Goal: Entertainment & Leisure: Consume media (video, audio)

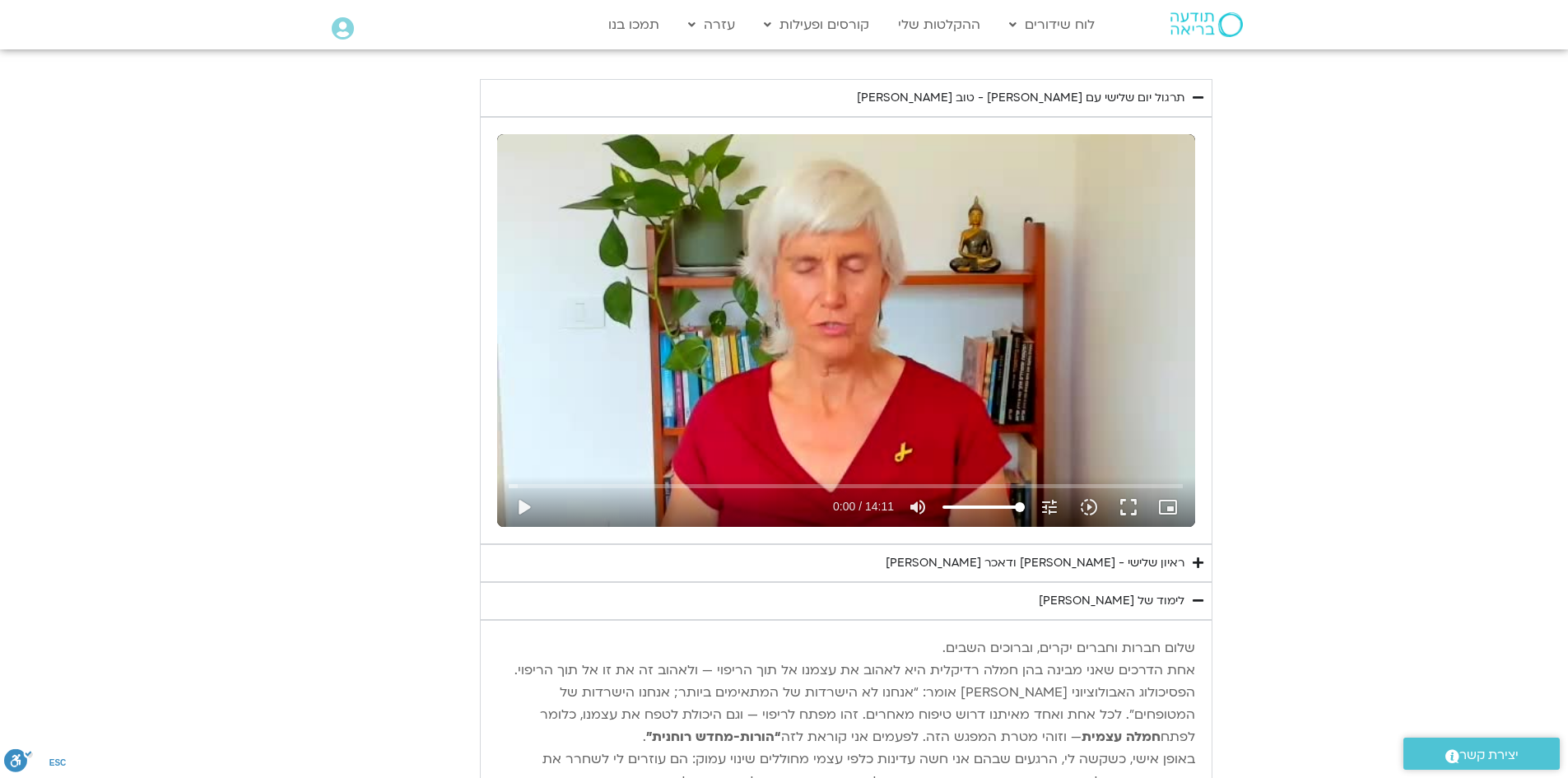
scroll to position [329, 0]
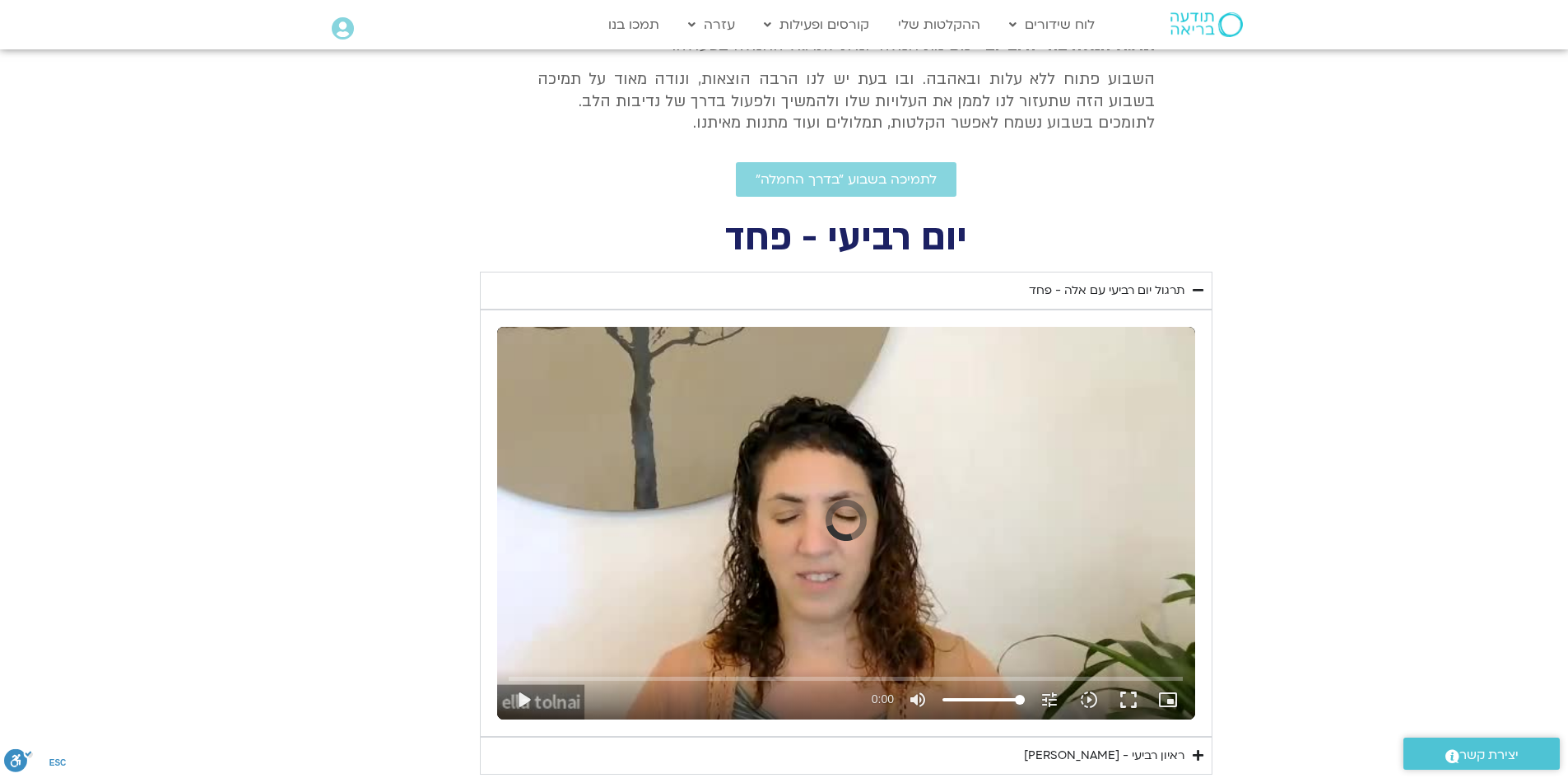
scroll to position [658, 0]
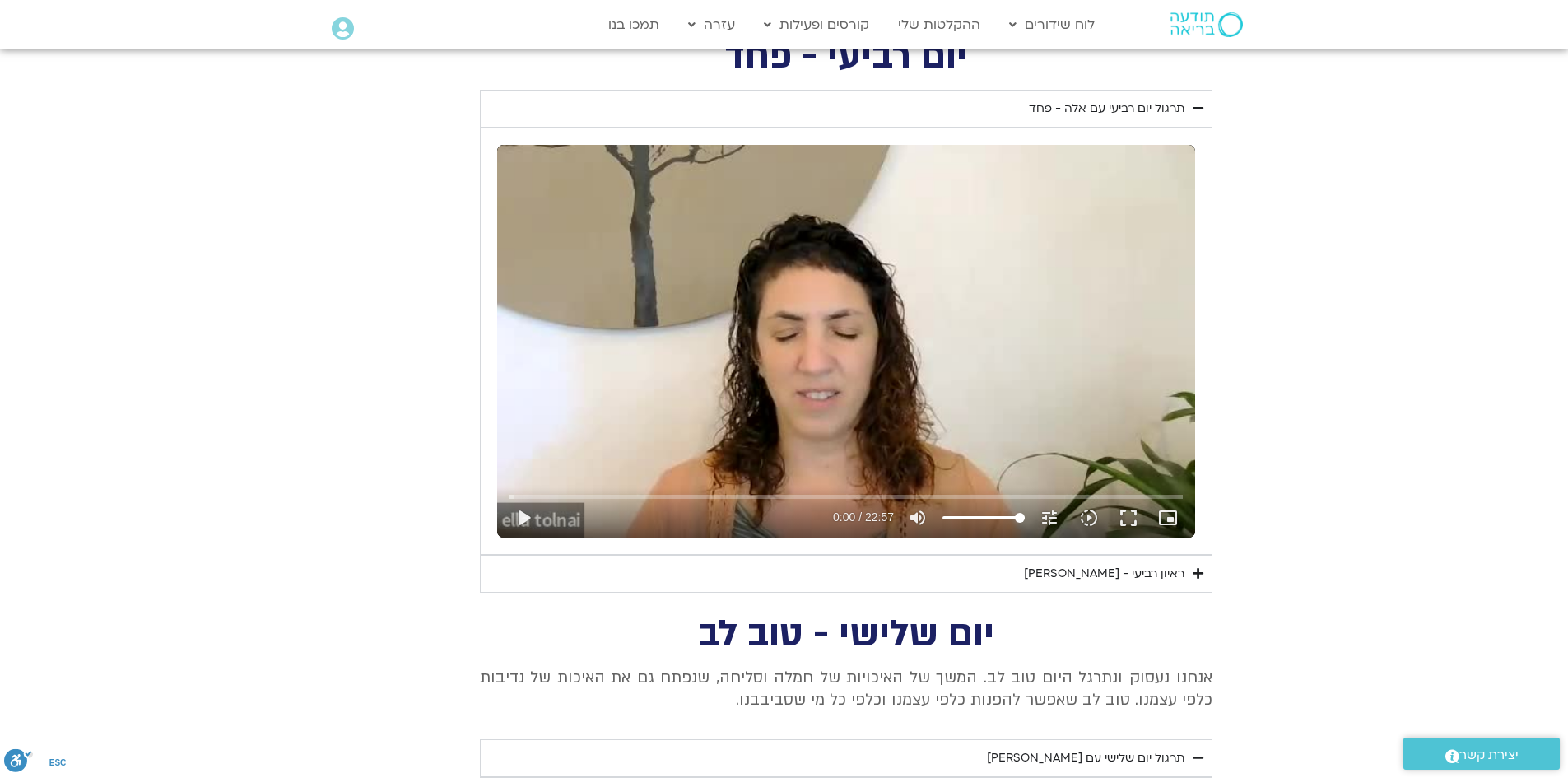
click at [1191, 576] on summary "ראיון רביעי - [PERSON_NAME] אל-בר [PERSON_NAME]" at bounding box center [847, 573] width 733 height 38
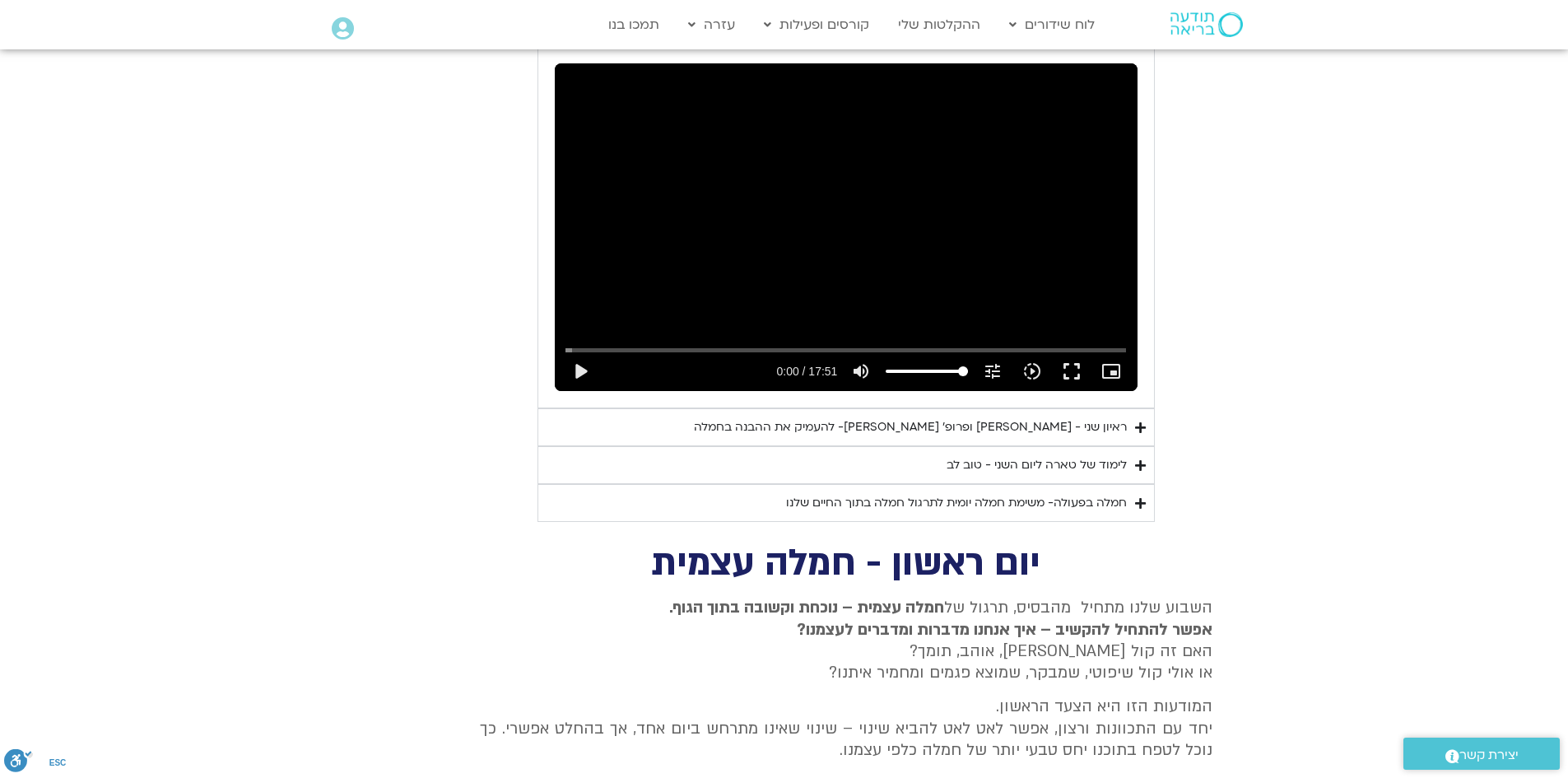
scroll to position [2716, 0]
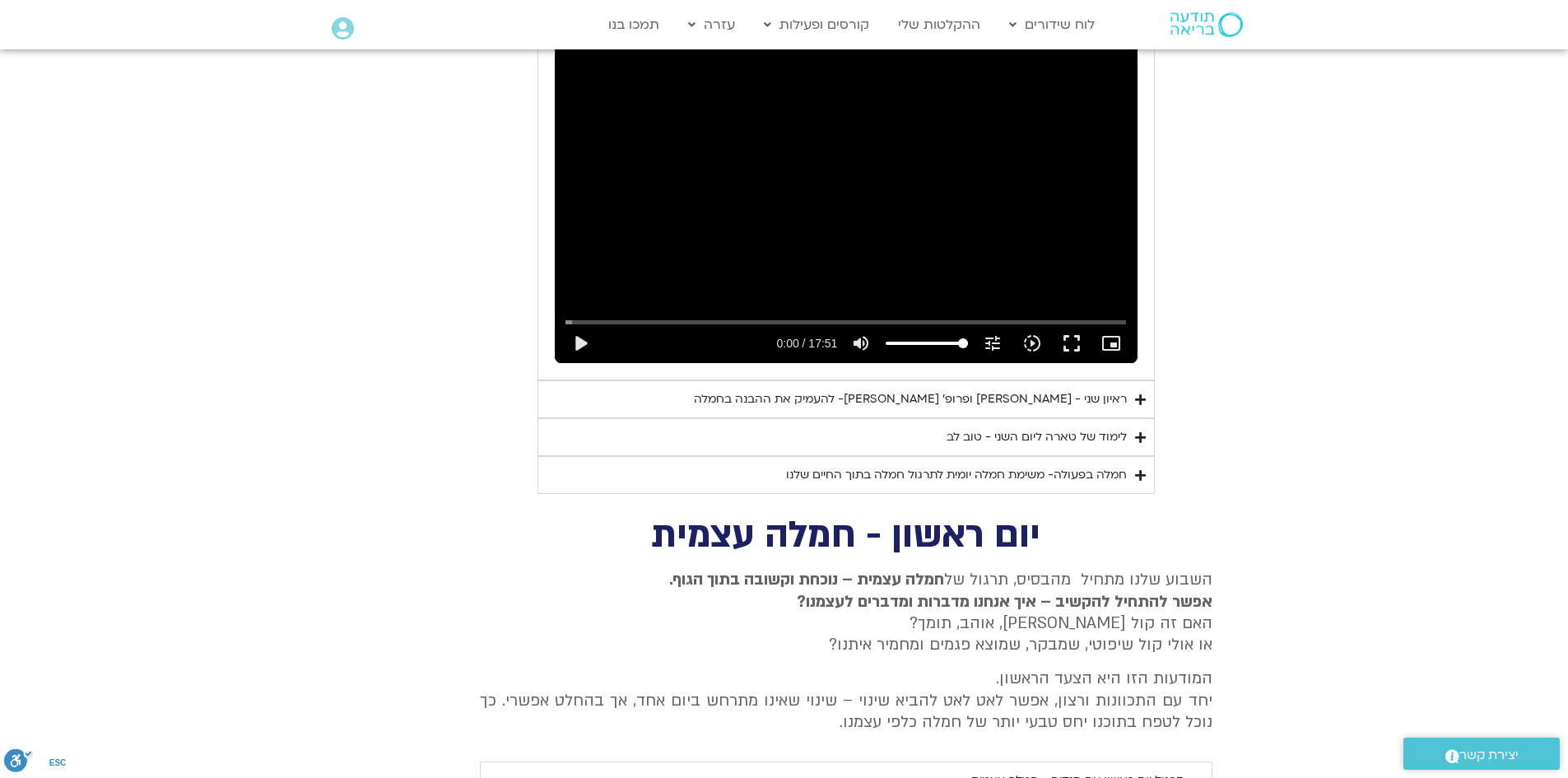
click at [1139, 394] on icon "Accordion. Open links with Enter or Space, close with Escape, and navigate with…" at bounding box center [1141, 399] width 11 height 12
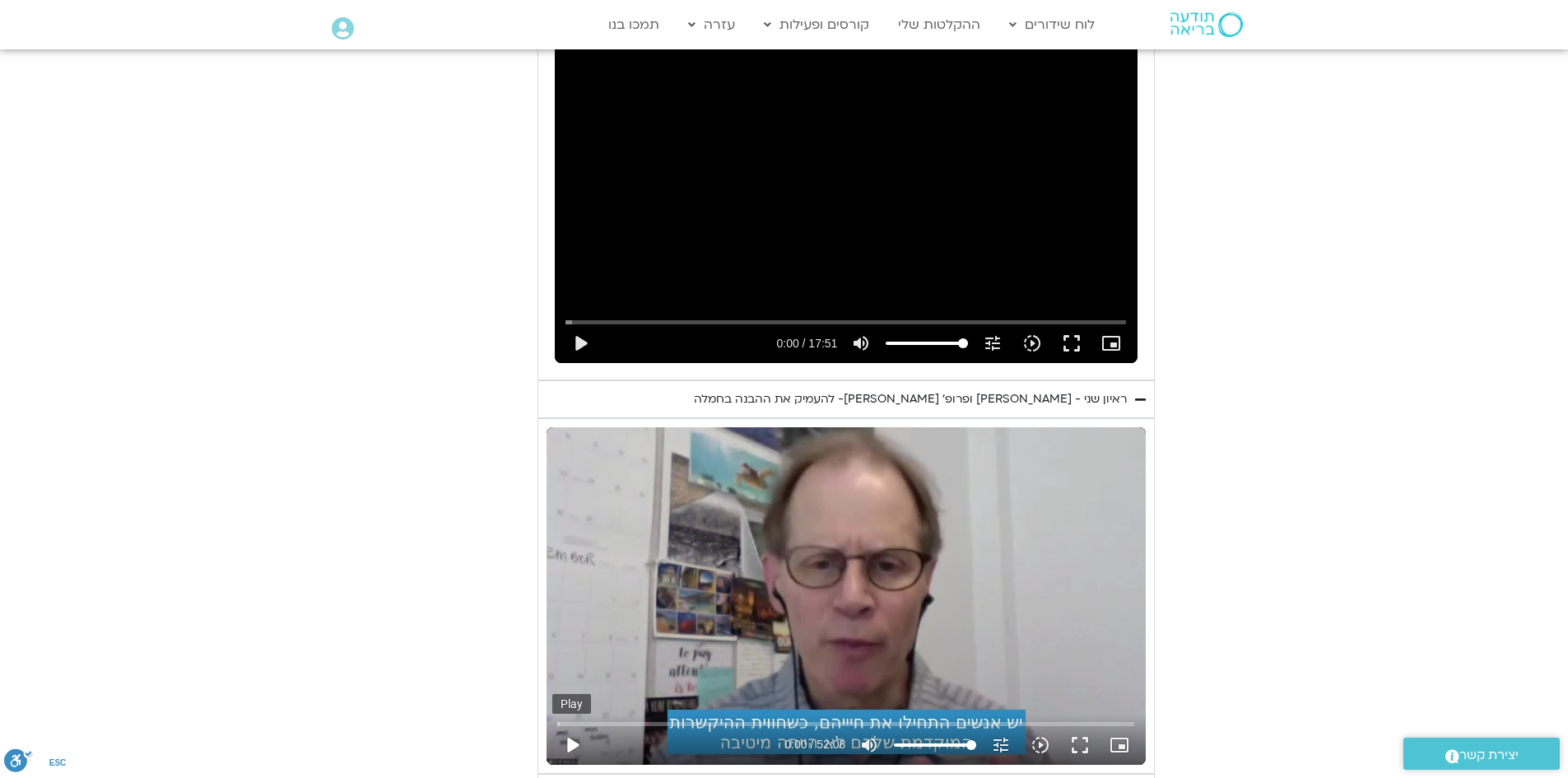
click at [567, 725] on button "play_arrow" at bounding box center [572, 745] width 40 height 40
click at [649, 719] on input "Seek" at bounding box center [845, 724] width 577 height 10
click at [713, 719] on input "Seek" at bounding box center [845, 724] width 577 height 10
click at [1082, 725] on button "fullscreen" at bounding box center [1080, 745] width 40 height 40
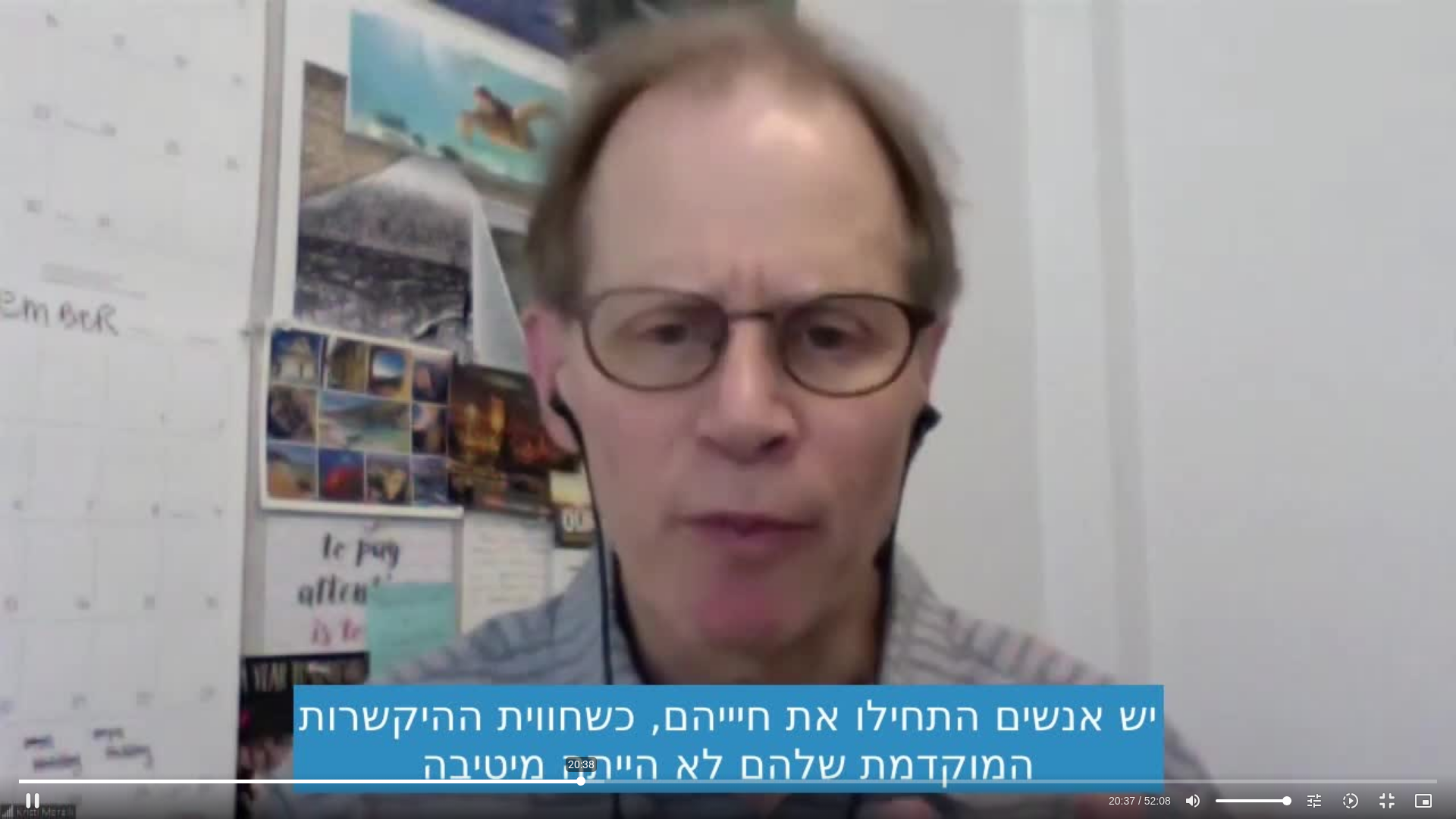
click at [581, 716] on input "Seek" at bounding box center [728, 782] width 1418 height 9
click at [584, 716] on input "Seek" at bounding box center [728, 782] width 1418 height 9
click at [33, 716] on button "pause" at bounding box center [33, 801] width 36 height 37
click at [38, 716] on button "play_arrow" at bounding box center [33, 801] width 36 height 37
click at [1388, 716] on button "fullscreen_exit" at bounding box center [1388, 801] width 36 height 37
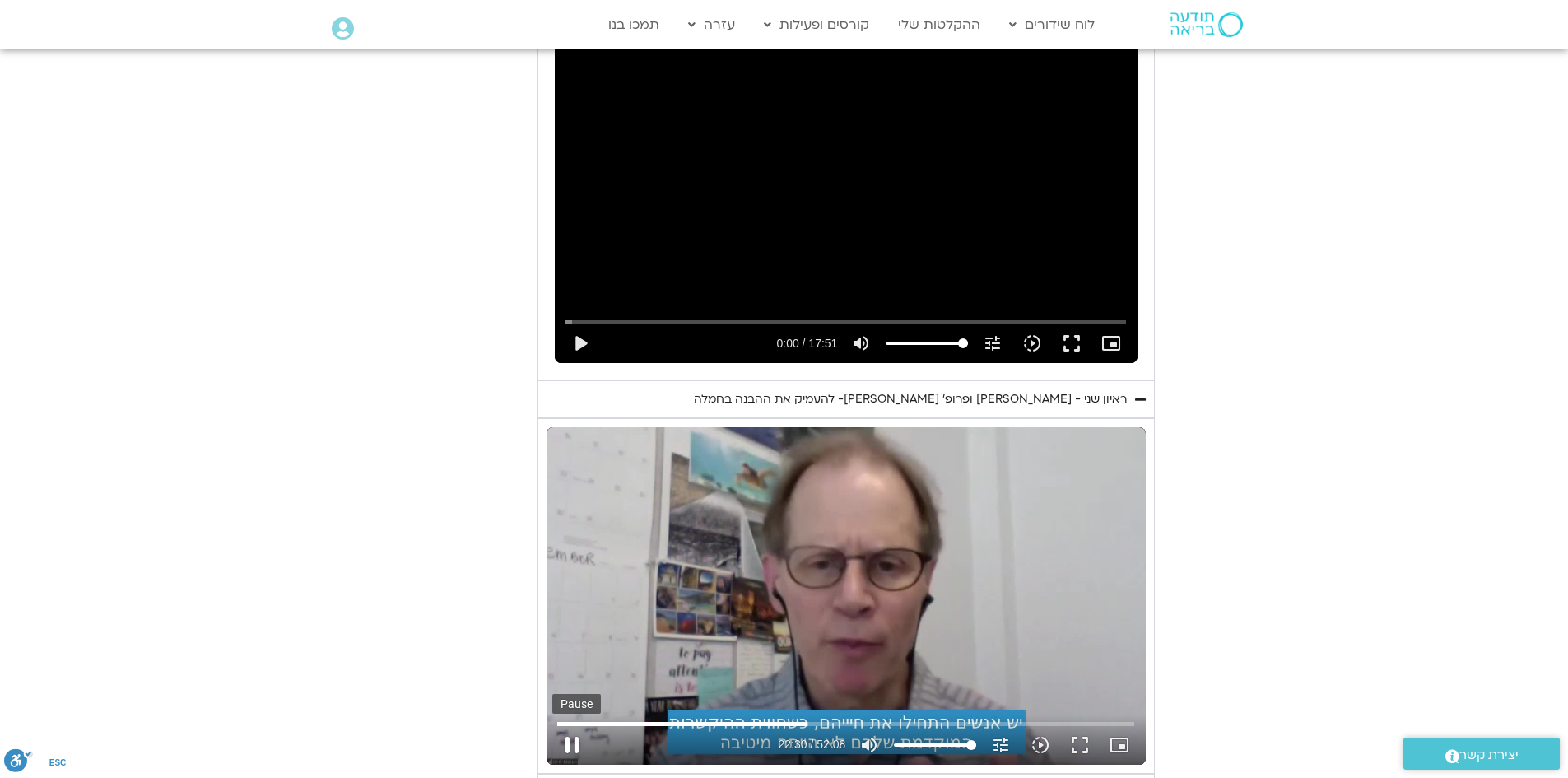
click at [575, 726] on button "pause" at bounding box center [572, 745] width 40 height 40
type input "1350.493693"
